Goal: Task Accomplishment & Management: Manage account settings

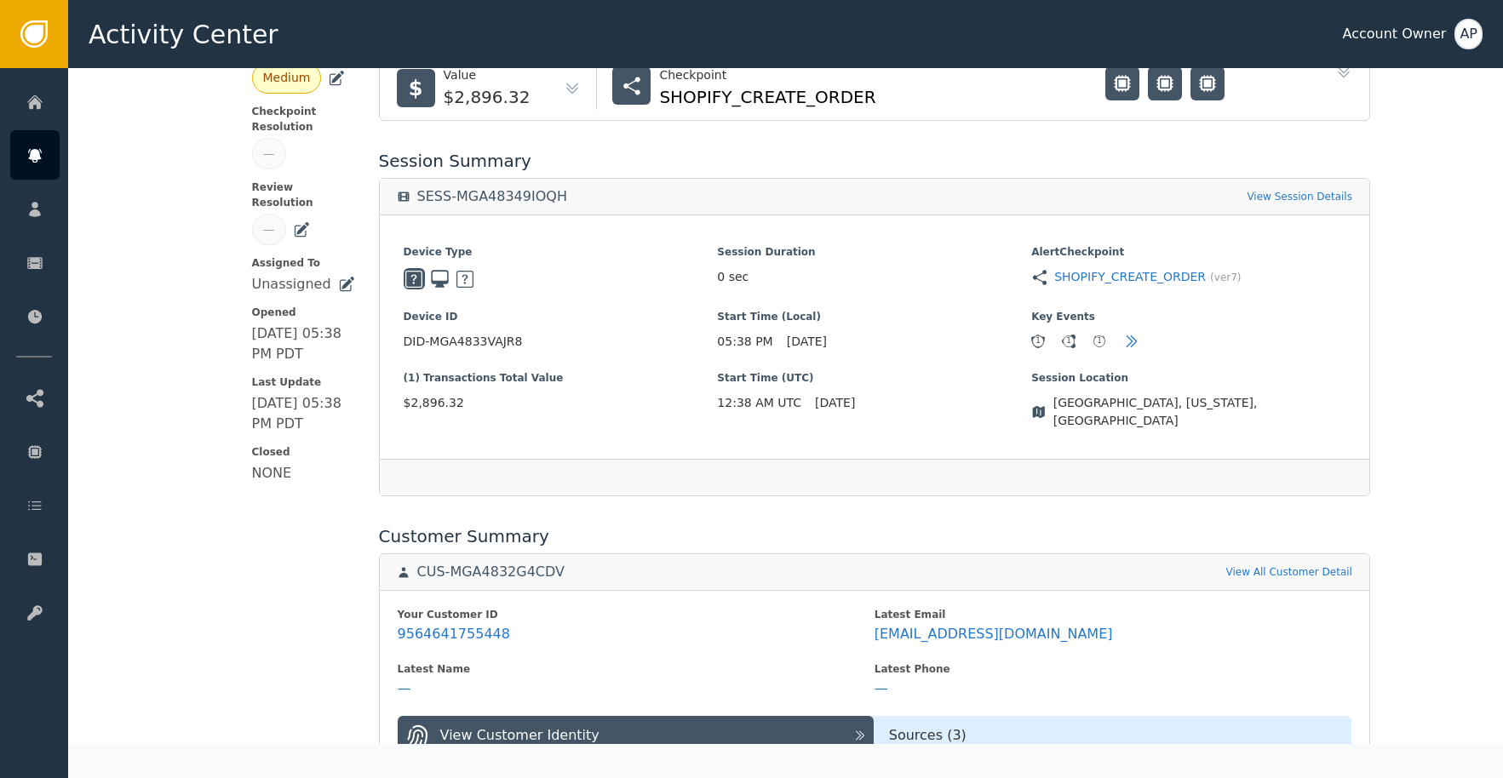
scroll to position [361, 0]
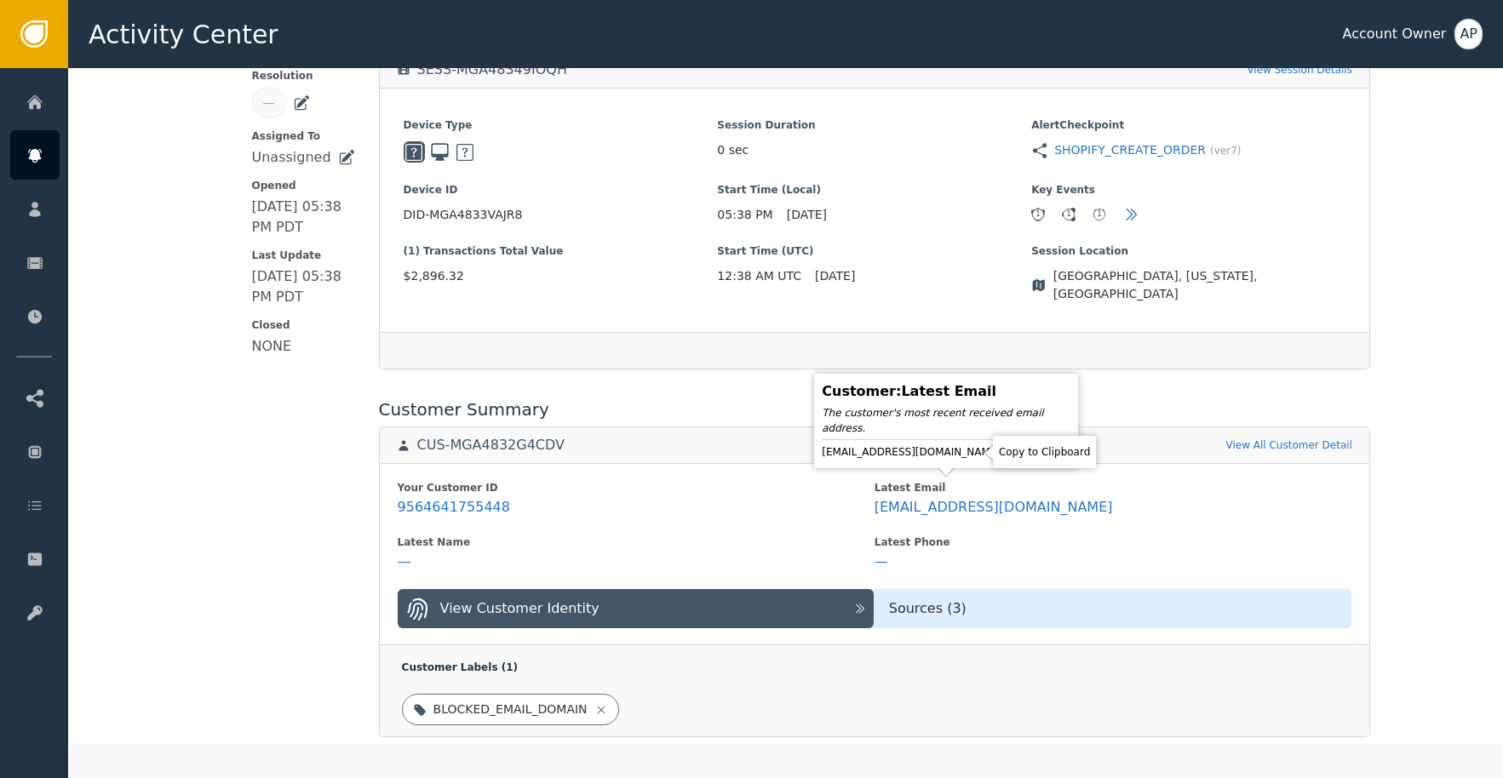
click at [1010, 449] on icon at bounding box center [1016, 452] width 12 height 14
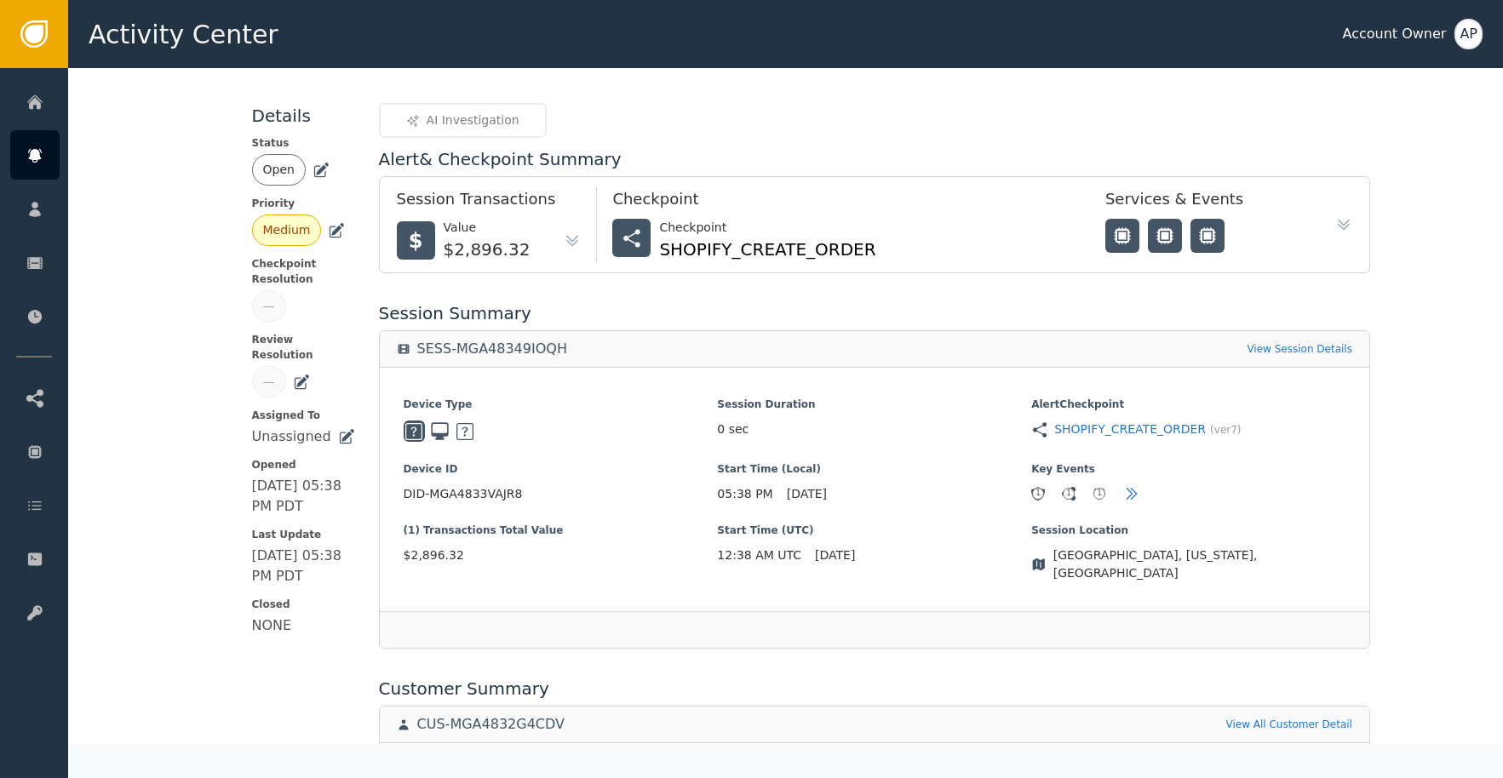
scroll to position [0, 0]
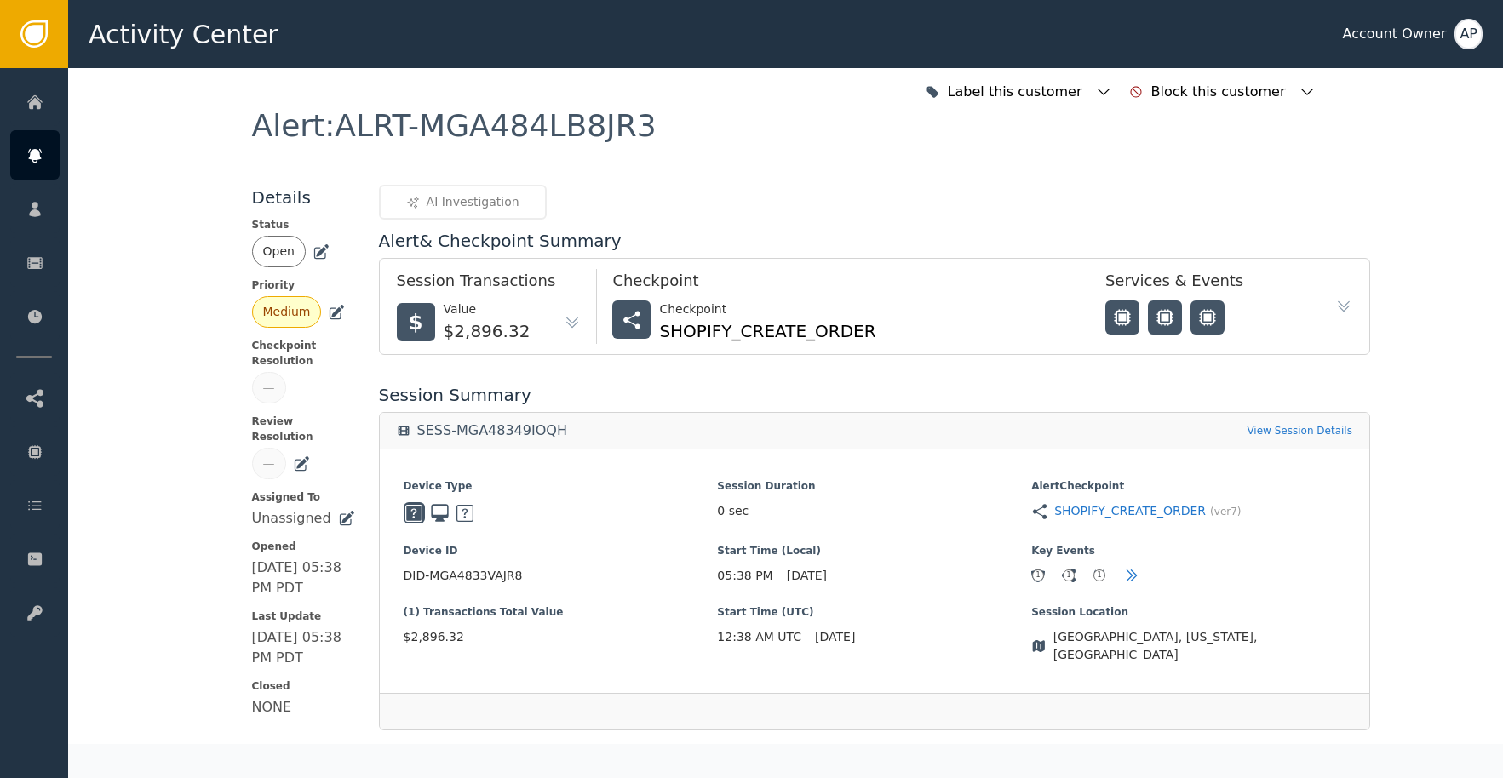
click at [316, 252] on icon at bounding box center [322, 250] width 12 height 12
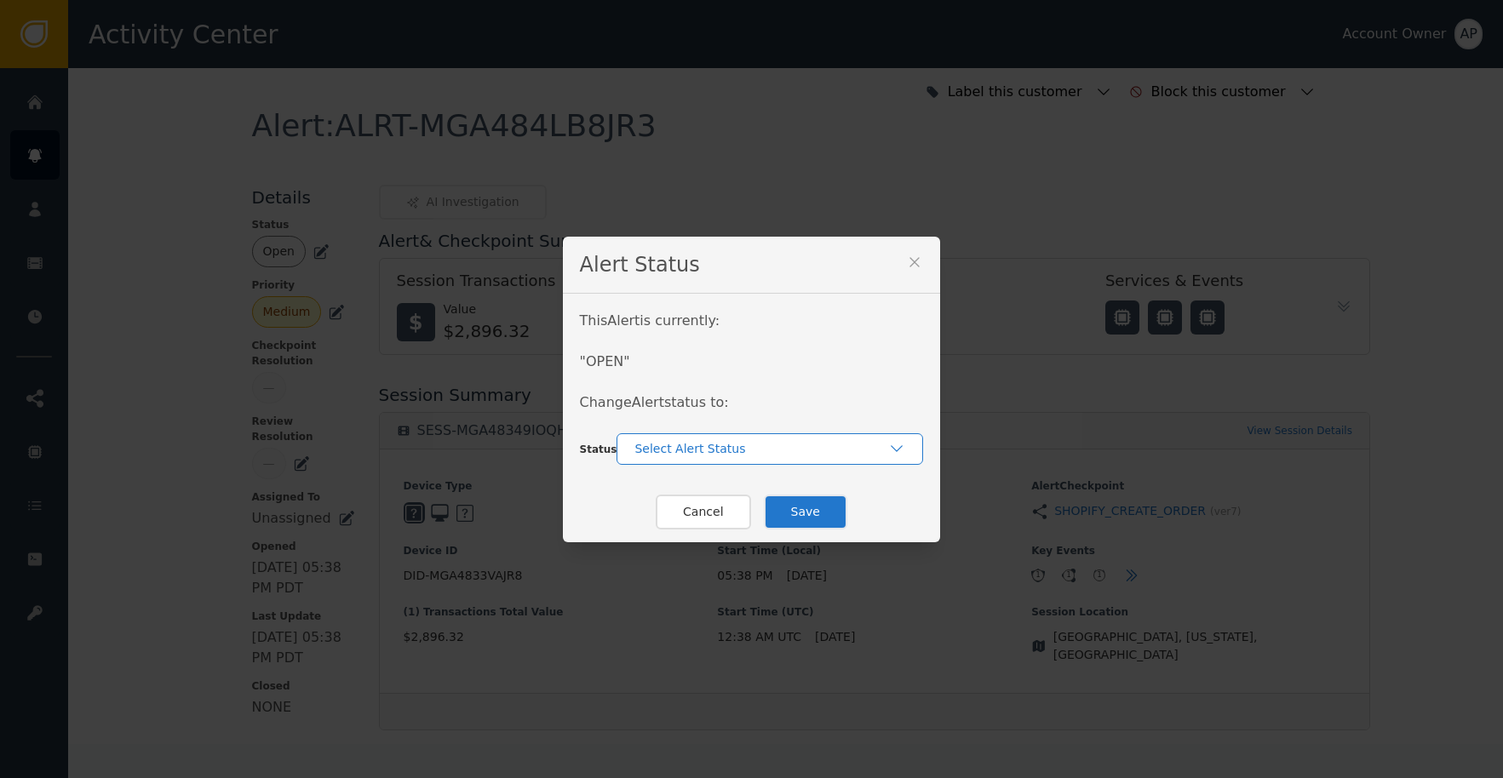
click at [697, 444] on div "Select Alert Status" at bounding box center [761, 449] width 254 height 18
drag, startPoint x: 727, startPoint y: 513, endPoint x: 755, endPoint y: 512, distance: 28.1
click at [727, 513] on div "Closed" at bounding box center [770, 520] width 272 height 18
click at [783, 509] on button "Save" at bounding box center [805, 512] width 83 height 35
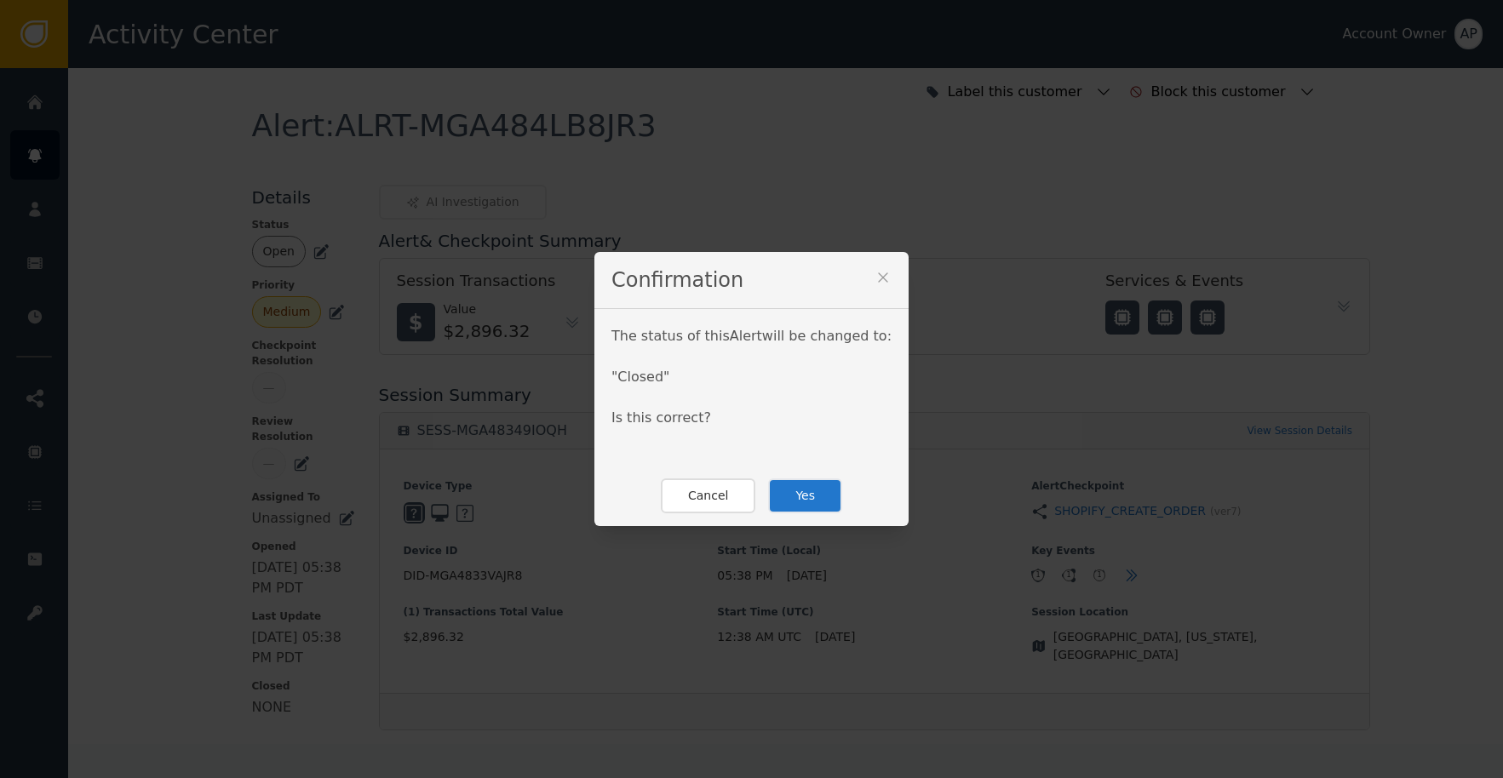
click at [815, 502] on button "Yes" at bounding box center [805, 496] width 74 height 35
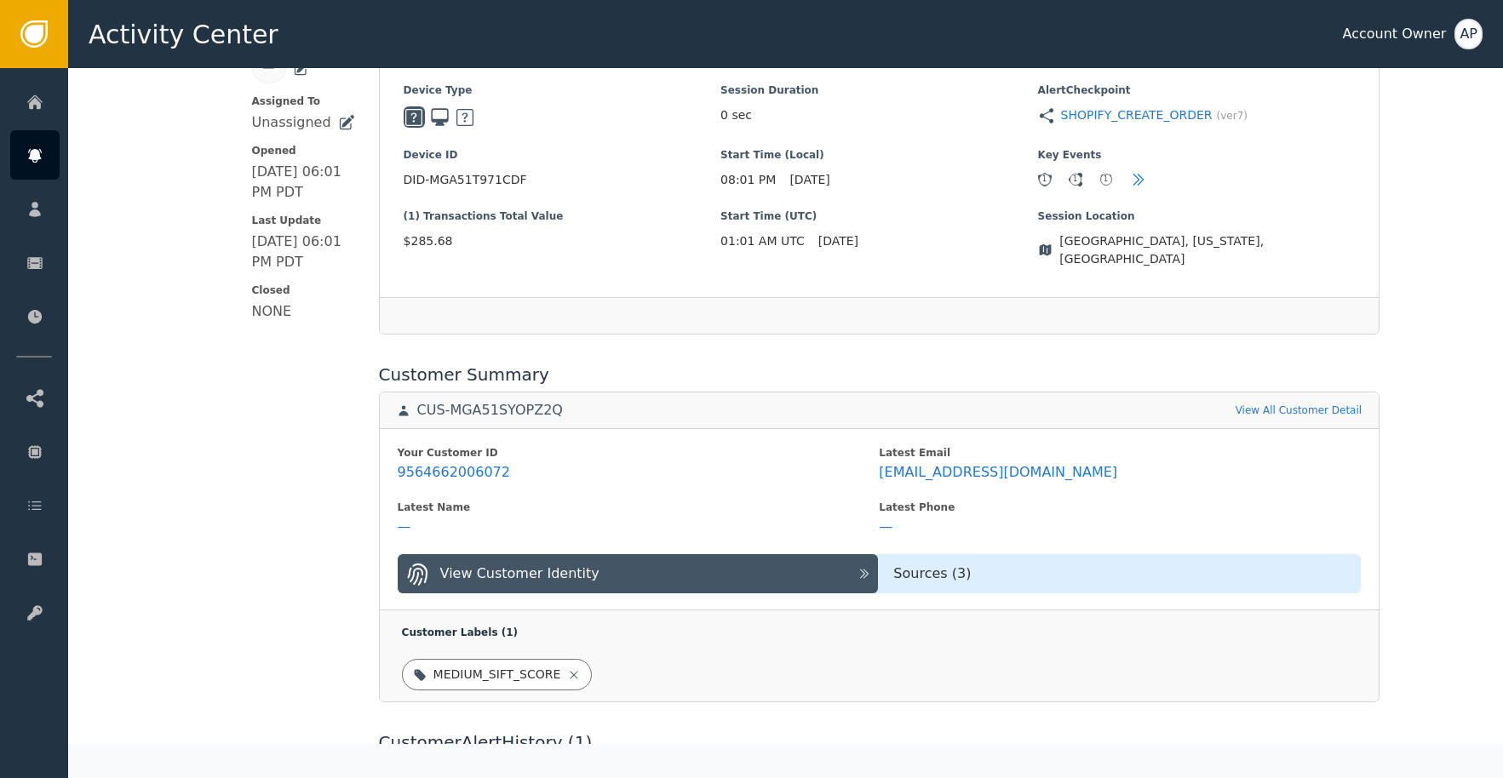
scroll to position [572, 0]
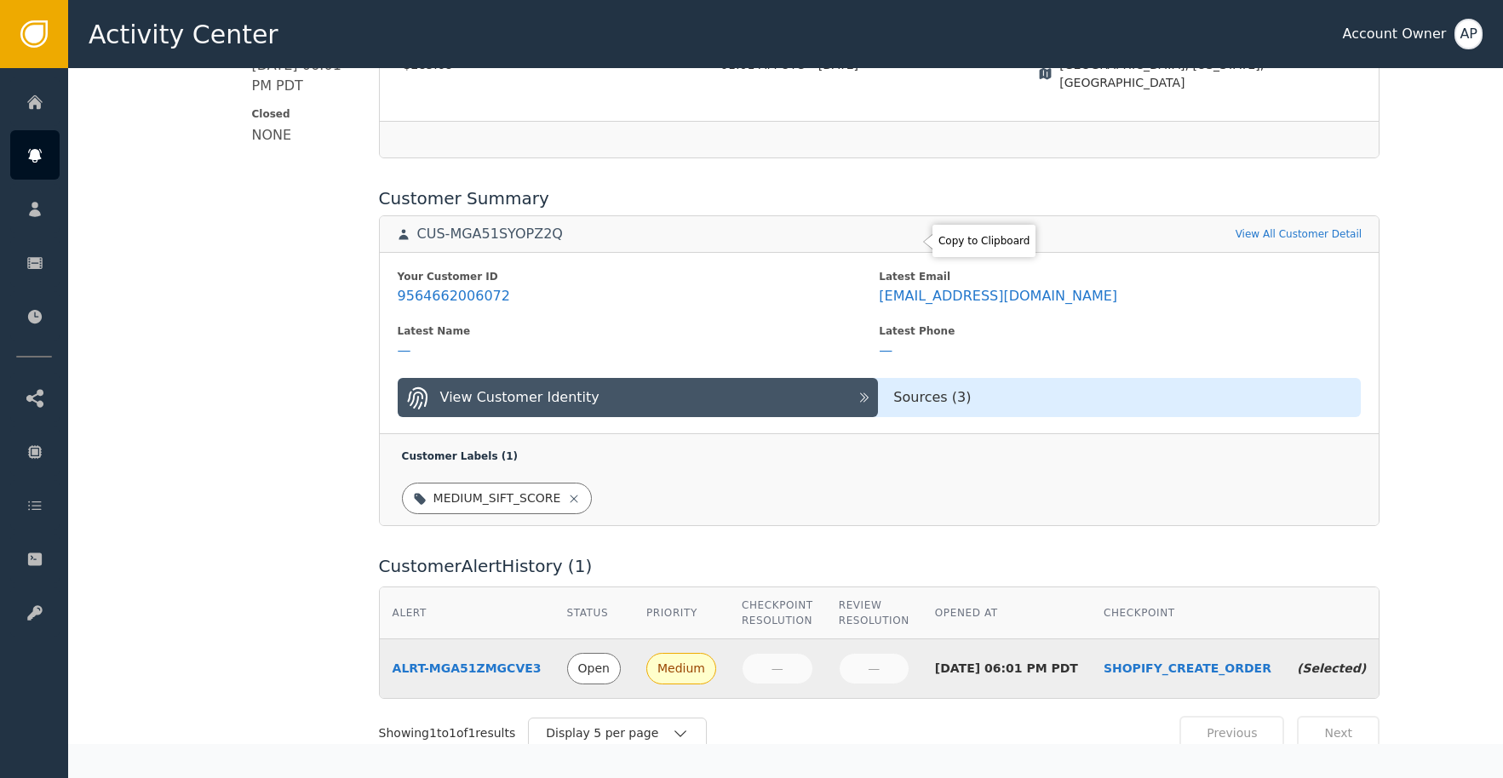
click at [909, 252] on div "Your Customer ID 9564662006072 Latest Email amkitche@gmil.com Latest Name — Lat…" at bounding box center [880, 343] width 1000 height 182
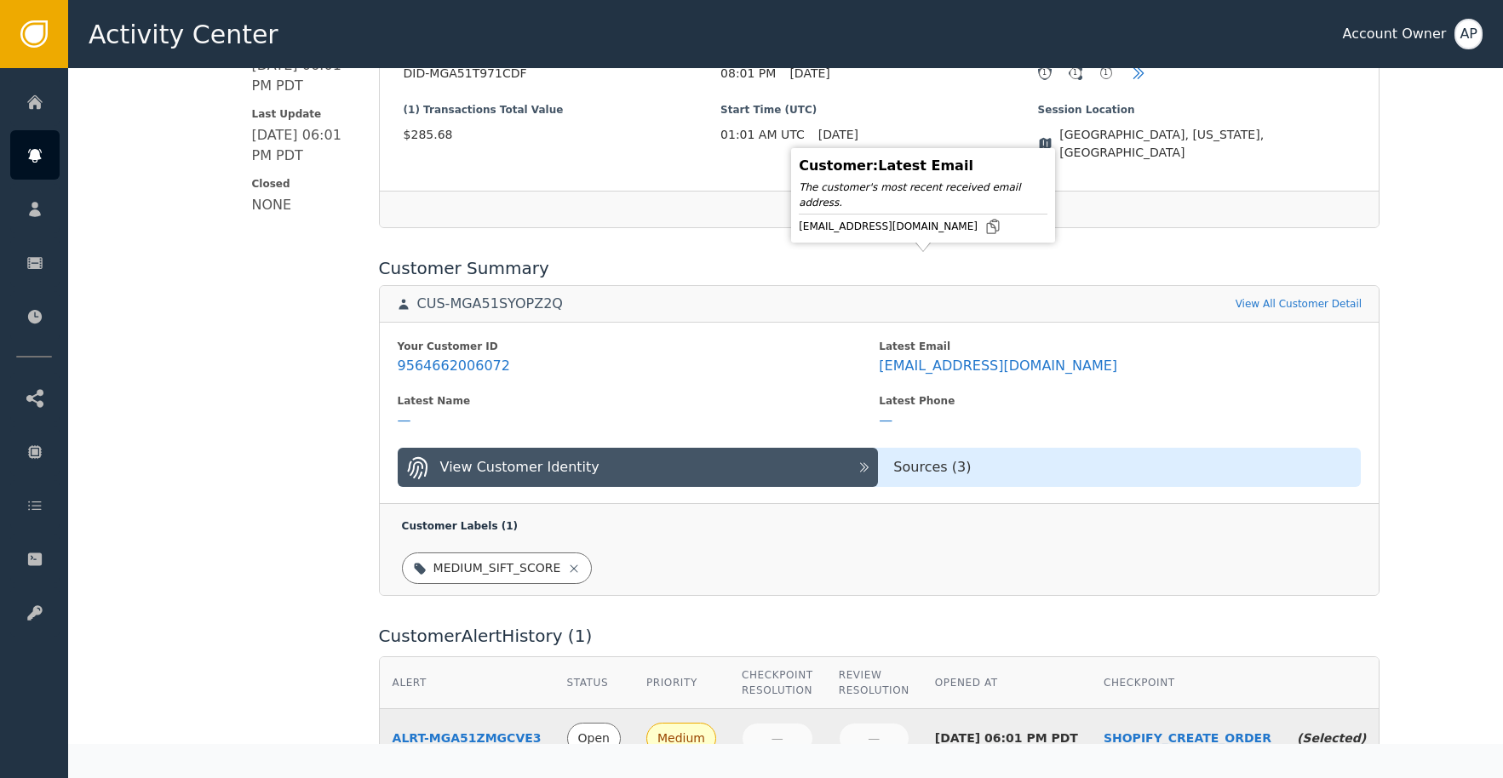
scroll to position [298, 0]
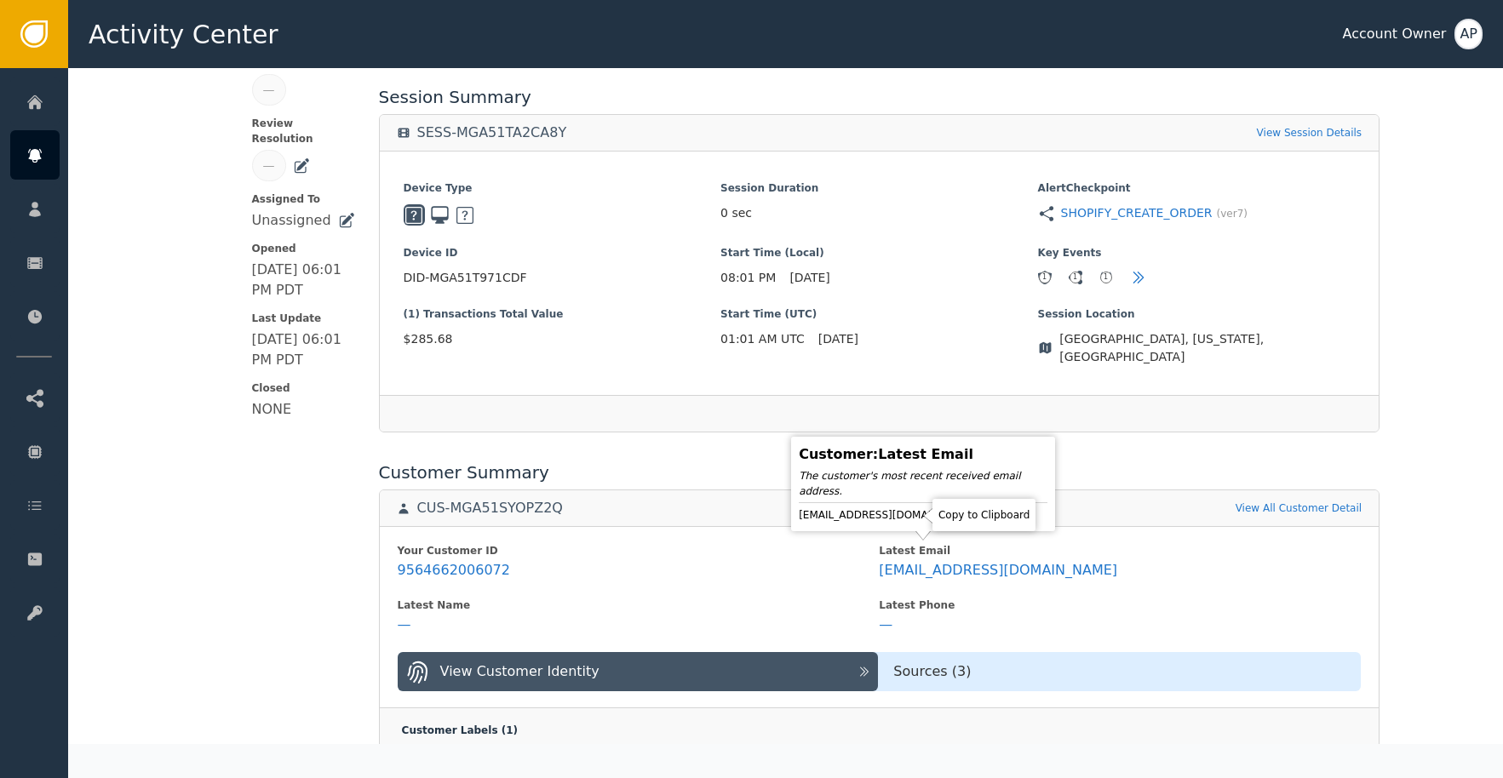
click at [984, 519] on icon at bounding box center [992, 515] width 17 height 17
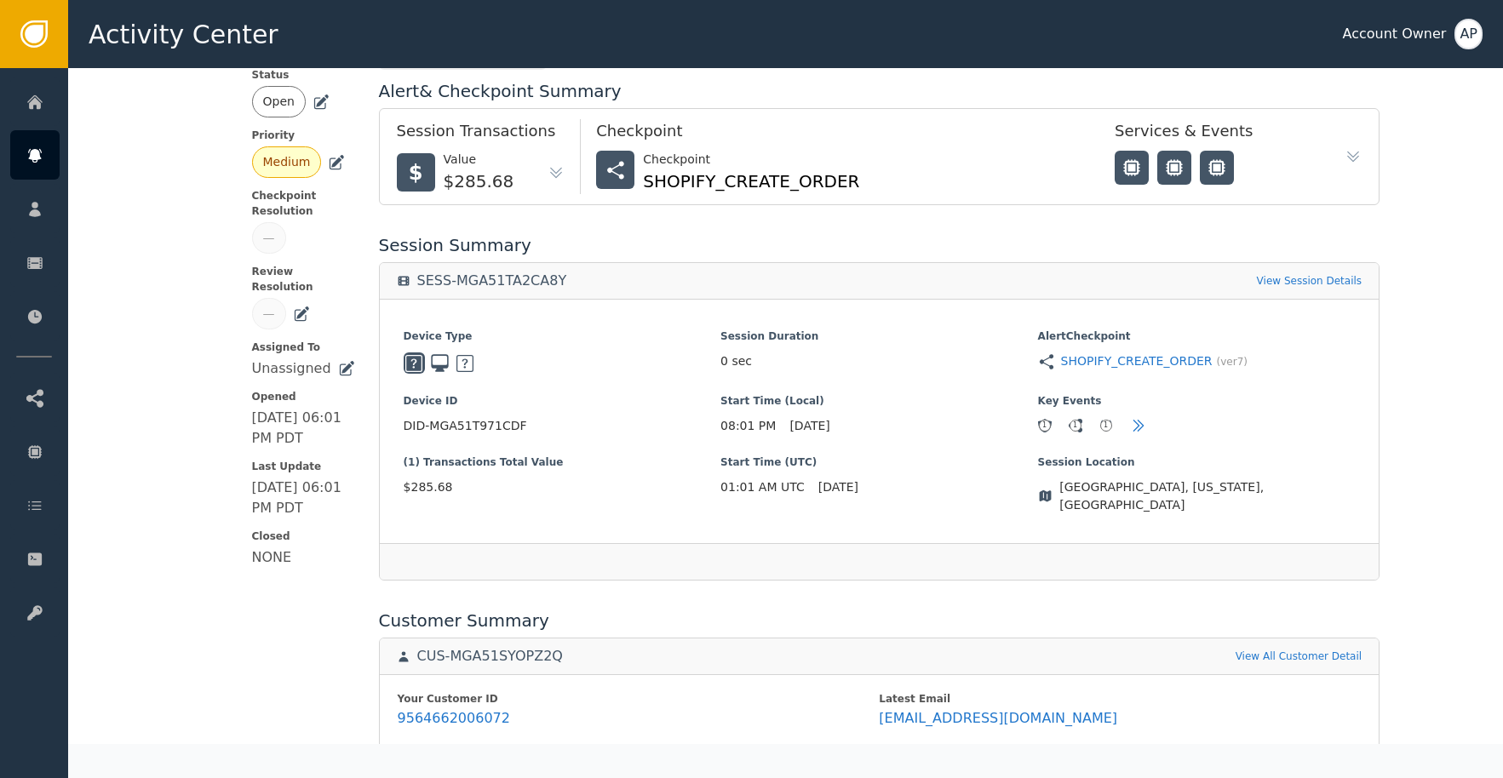
scroll to position [146, 0]
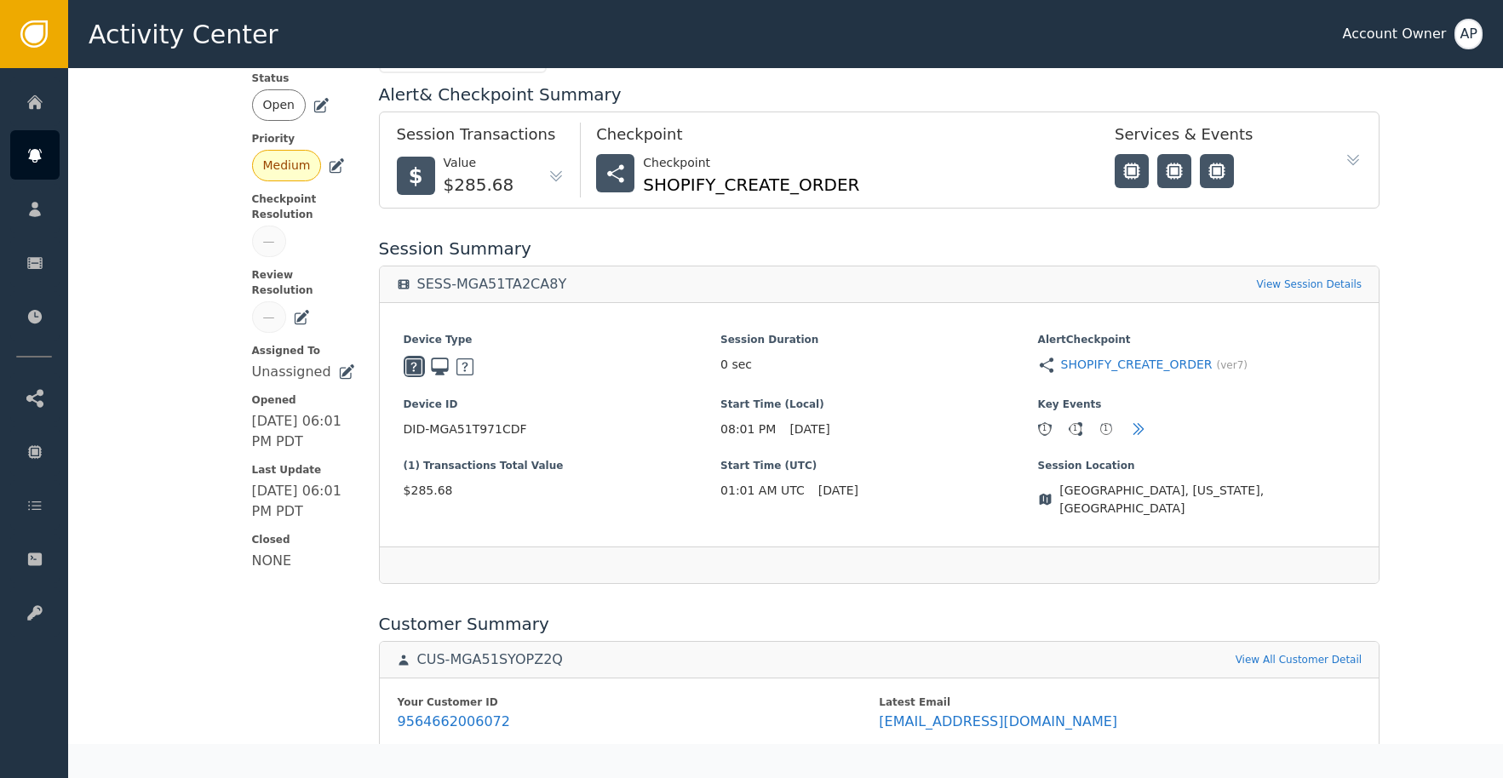
click at [316, 104] on icon at bounding box center [322, 104] width 12 height 12
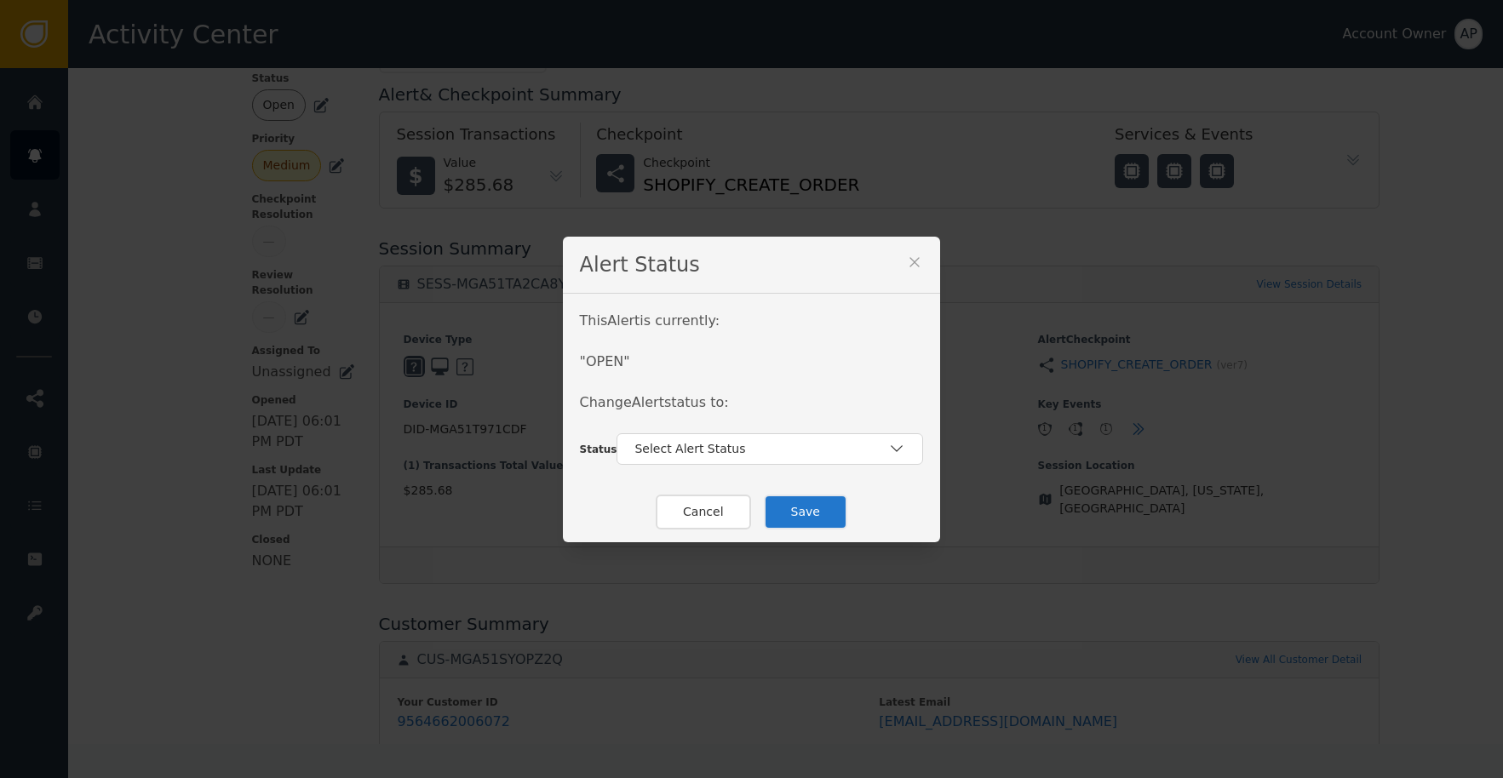
drag, startPoint x: 701, startPoint y: 438, endPoint x: 720, endPoint y: 467, distance: 35.7
click at [705, 441] on div "Select Alert Status" at bounding box center [769, 449] width 307 height 32
click at [743, 516] on div "Closed" at bounding box center [770, 520] width 272 height 18
click at [777, 512] on button "Save" at bounding box center [805, 512] width 83 height 35
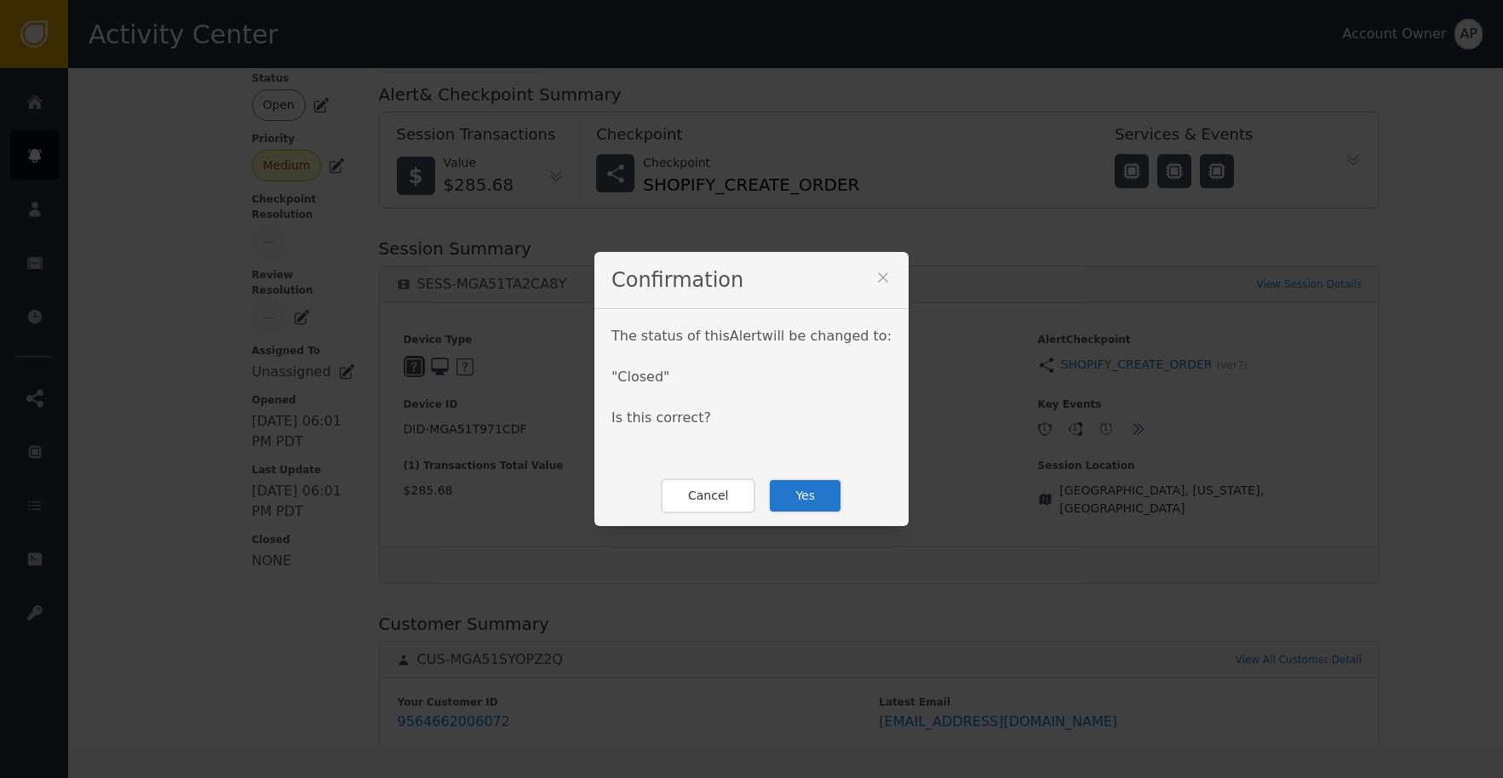
click at [811, 490] on button "Yes" at bounding box center [805, 496] width 74 height 35
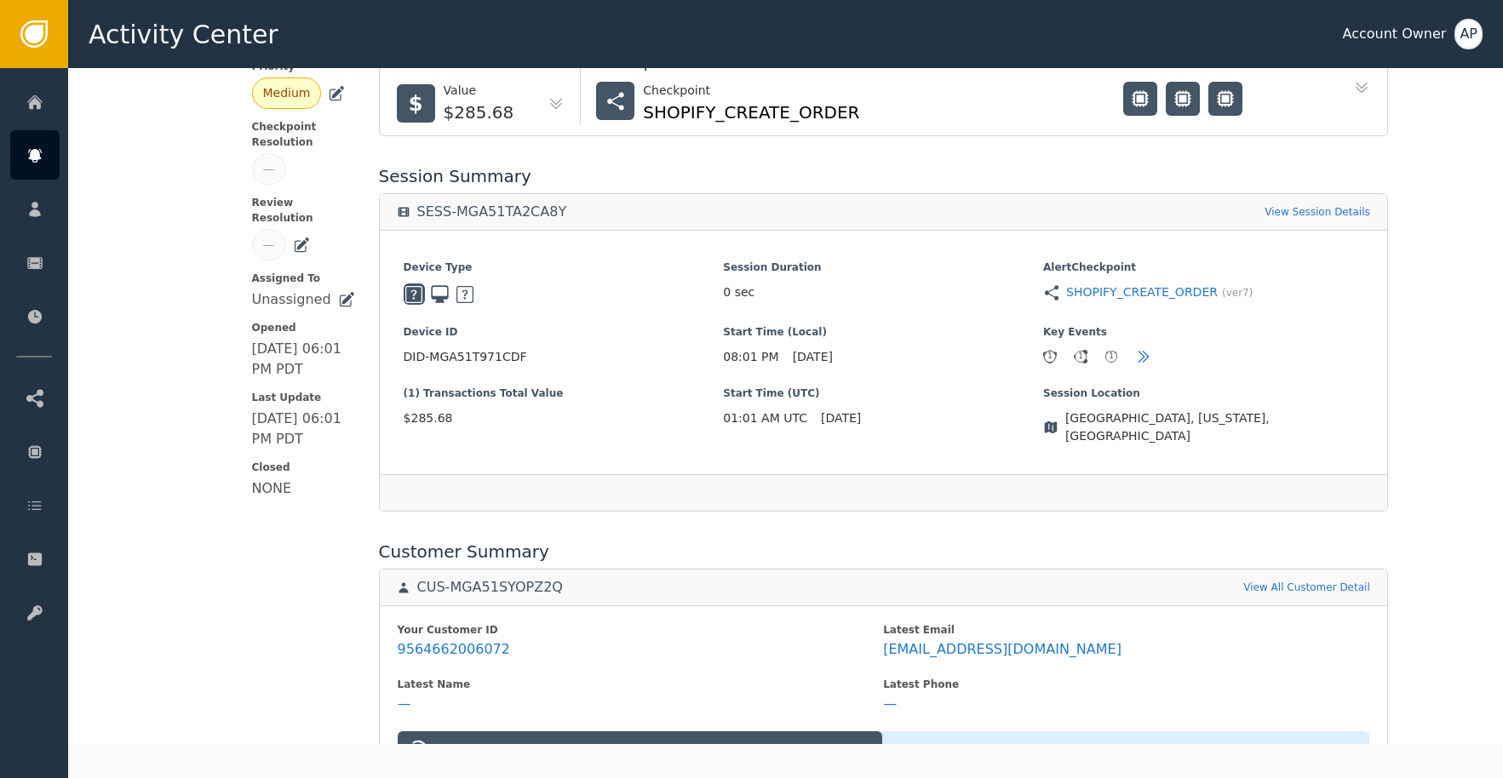
scroll to position [0, 0]
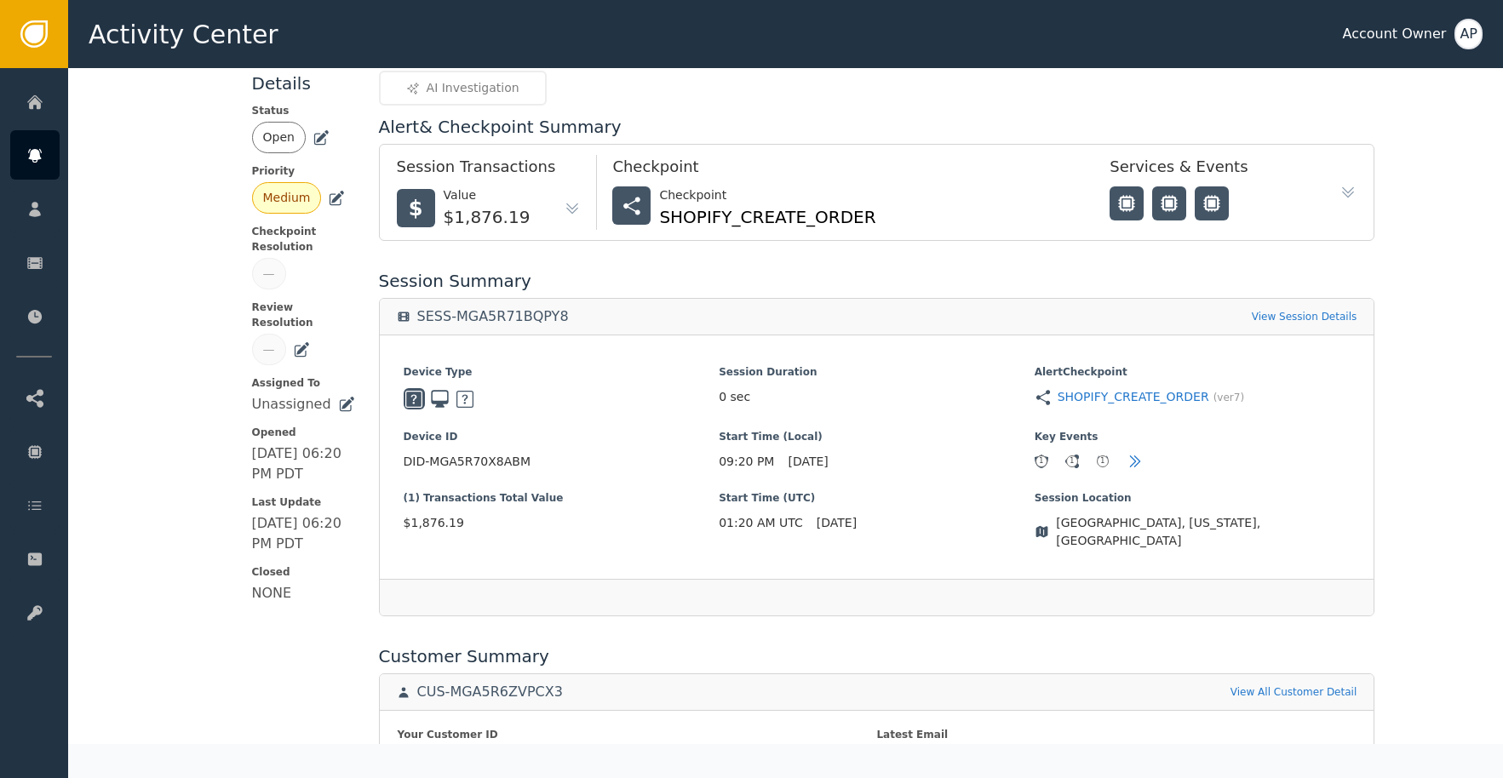
scroll to position [181, 0]
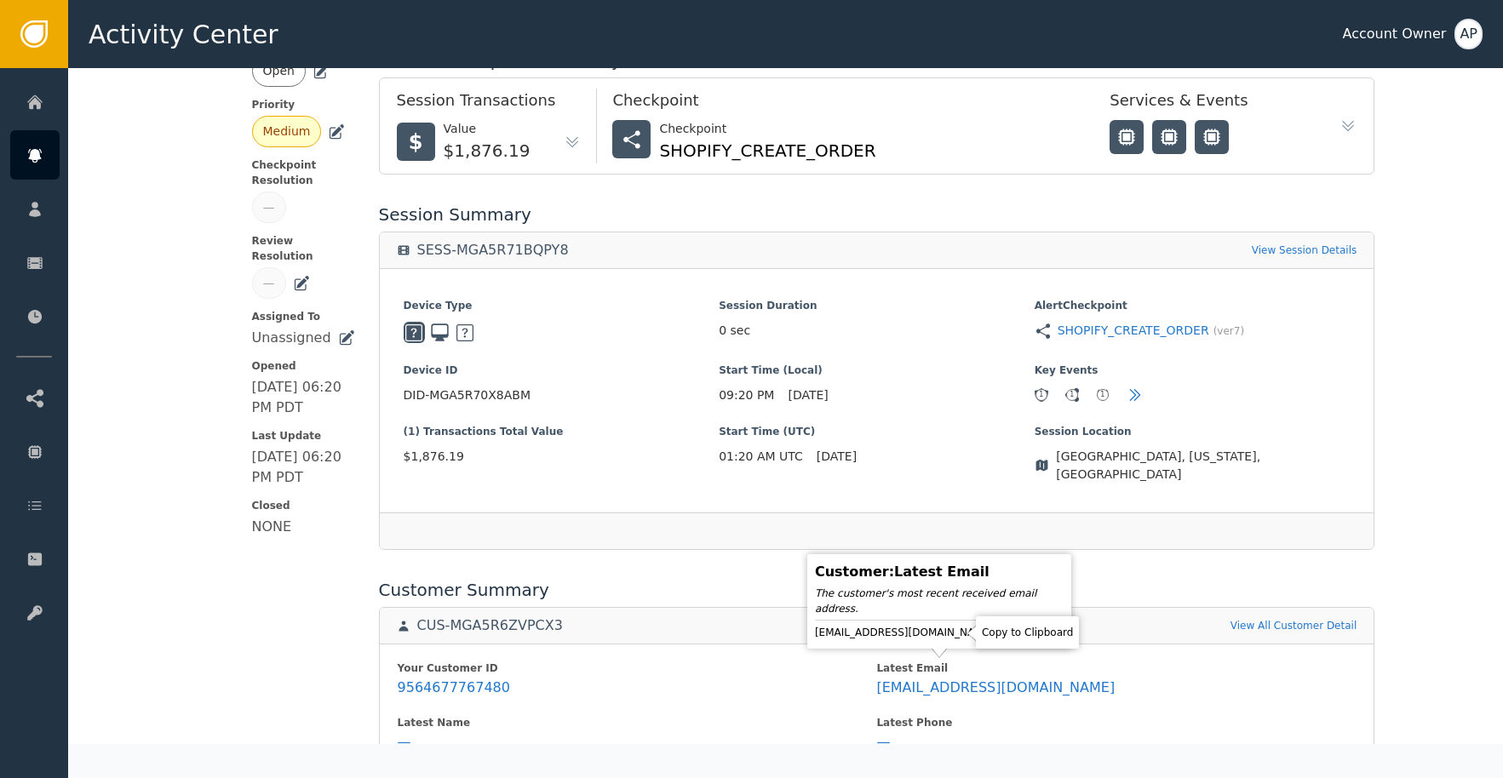
drag, startPoint x: 957, startPoint y: 634, endPoint x: 991, endPoint y: 614, distance: 39.3
click at [1001, 634] on icon at bounding box center [1009, 632] width 17 height 17
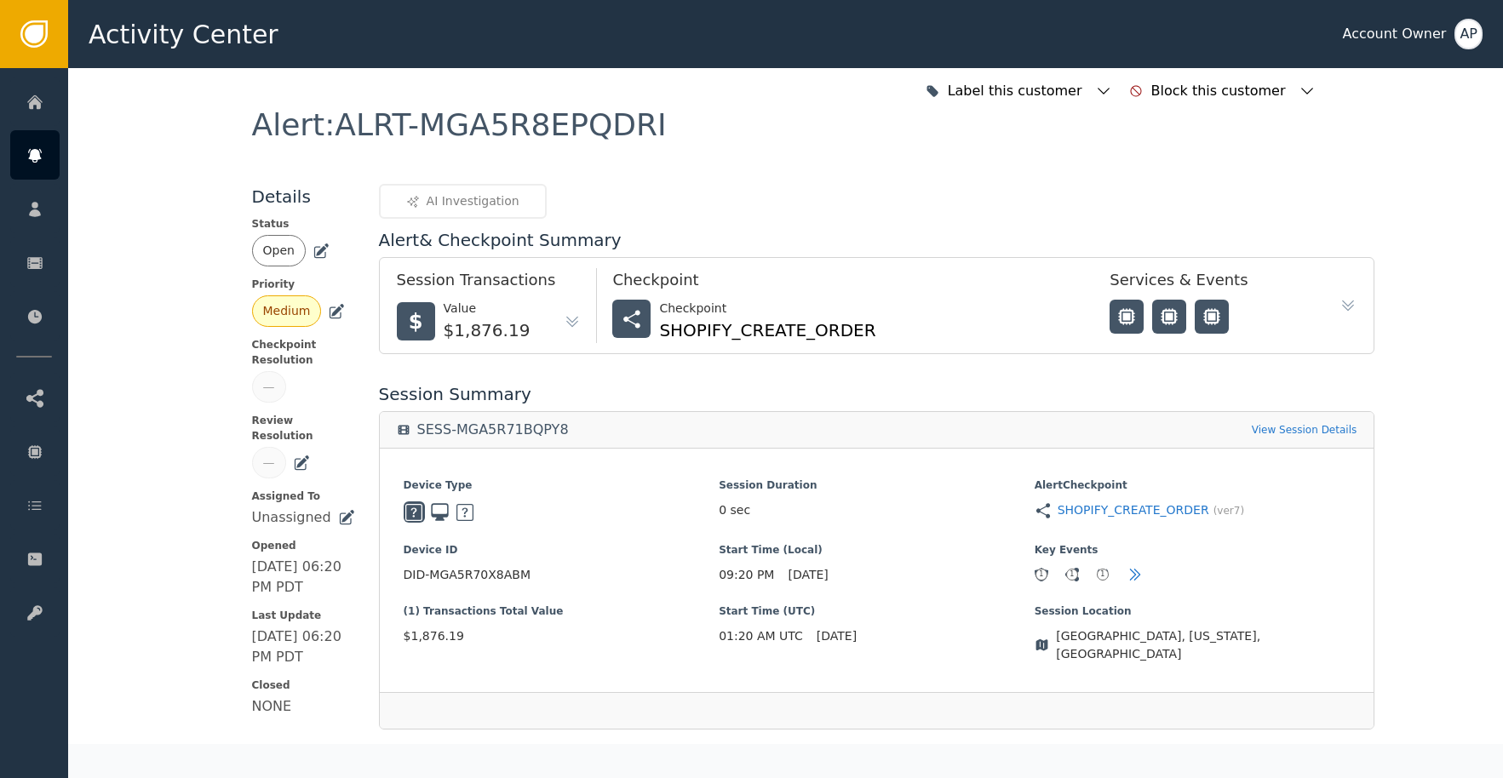
scroll to position [0, 0]
click at [313, 253] on icon at bounding box center [321, 252] width 17 height 17
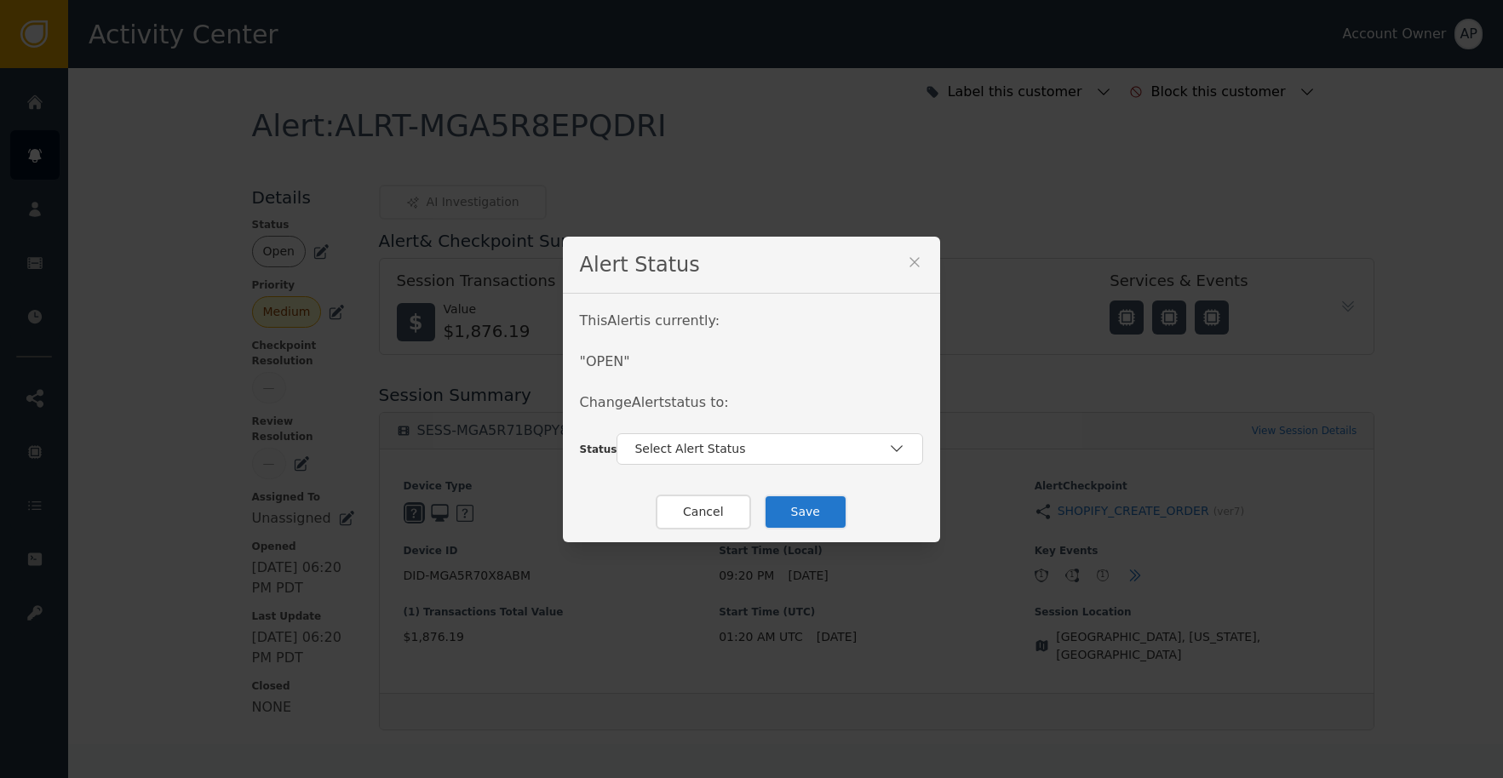
click at [311, 252] on div "Alert Status This Alert is currently: " OPEN " Change Alert status to: Status S…" at bounding box center [751, 389] width 1503 height 778
drag, startPoint x: 730, startPoint y: 446, endPoint x: 730, endPoint y: 468, distance: 22.1
click at [730, 449] on div "Select Alert Status" at bounding box center [761, 449] width 254 height 18
click at [722, 528] on div "Closed" at bounding box center [769, 519] width 307 height 32
click at [794, 508] on button "Save" at bounding box center [805, 512] width 83 height 35
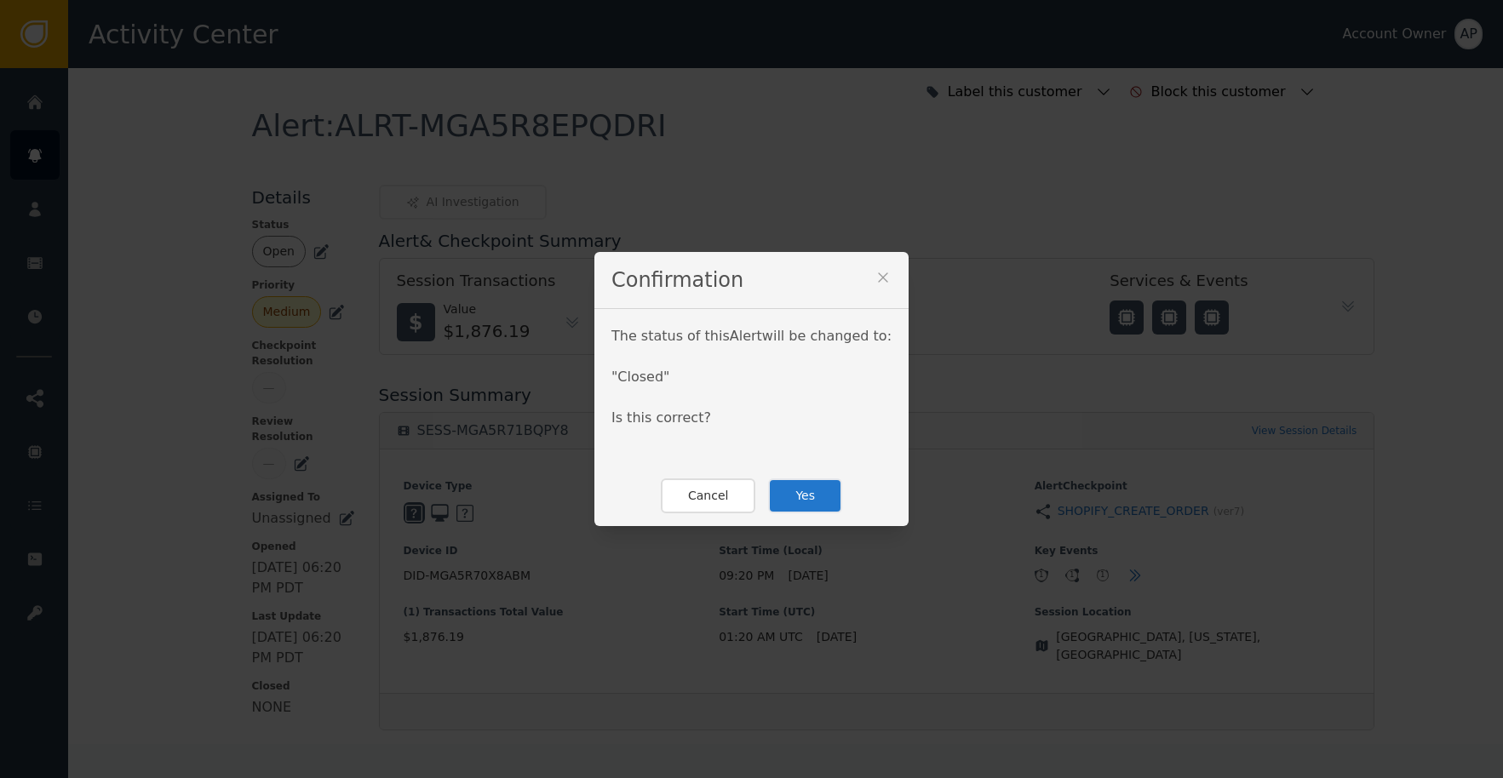
click at [801, 497] on button "Yes" at bounding box center [805, 496] width 74 height 35
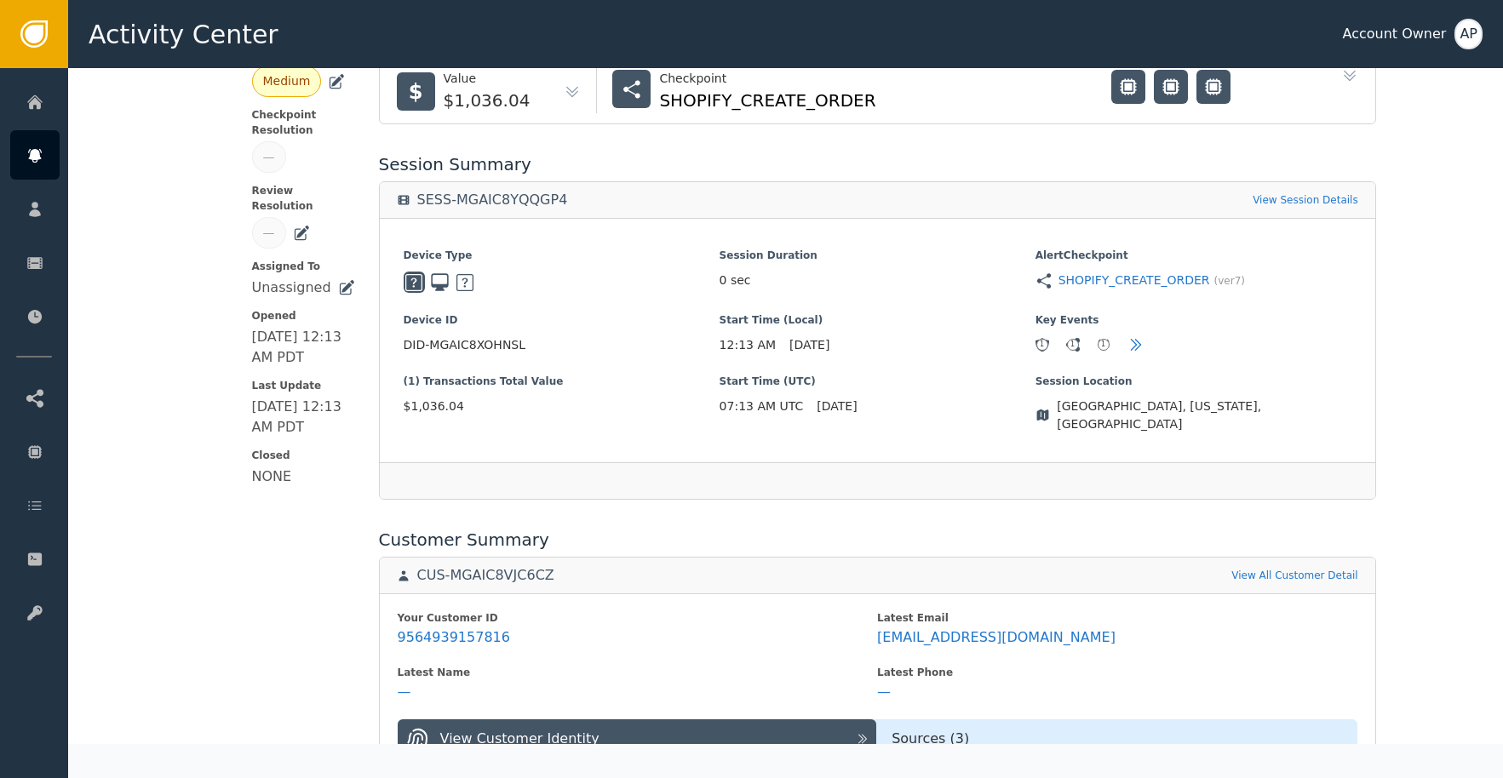
scroll to position [356, 0]
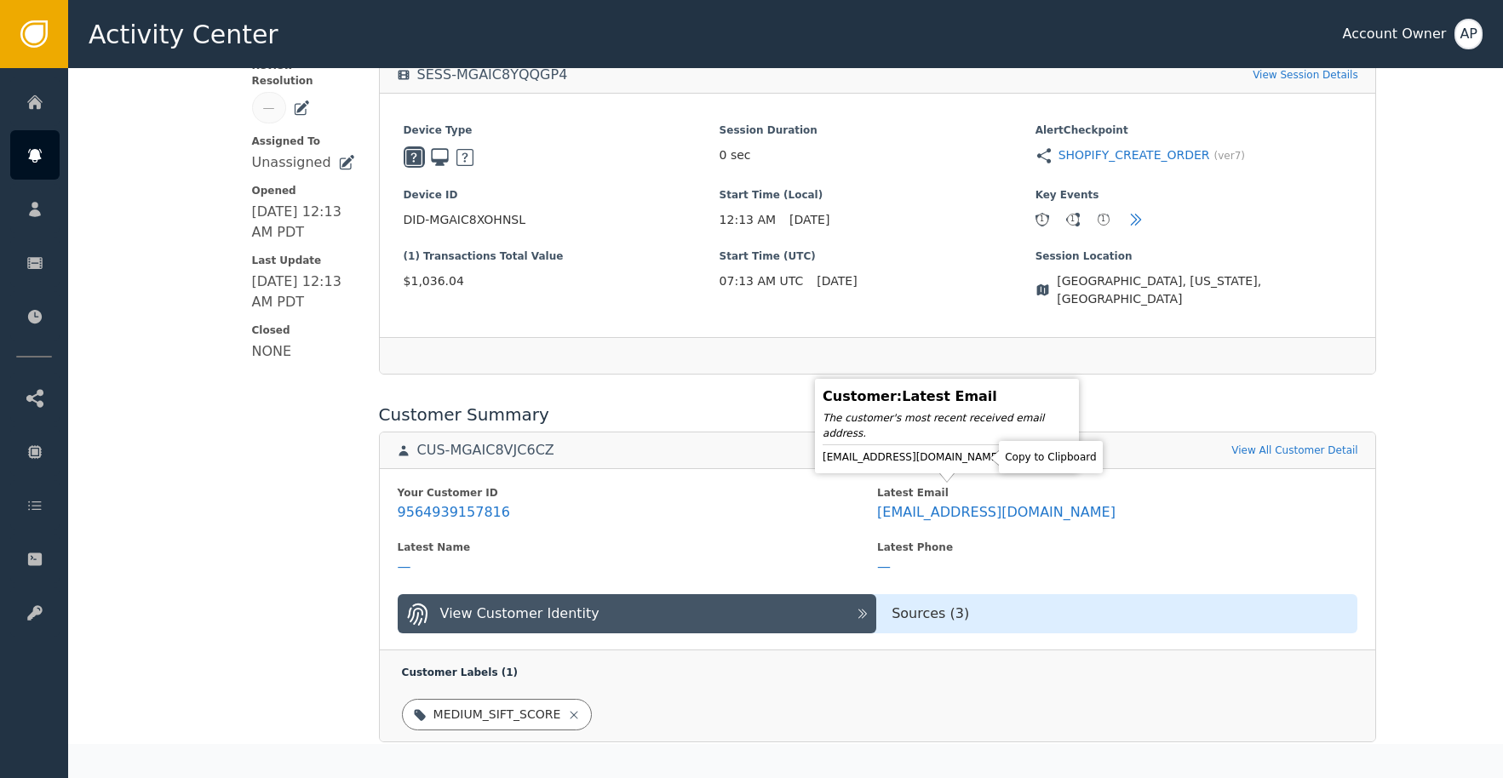
drag, startPoint x: 981, startPoint y: 457, endPoint x: 987, endPoint y: 450, distance: 9.1
click at [1008, 458] on icon at bounding box center [1016, 457] width 17 height 17
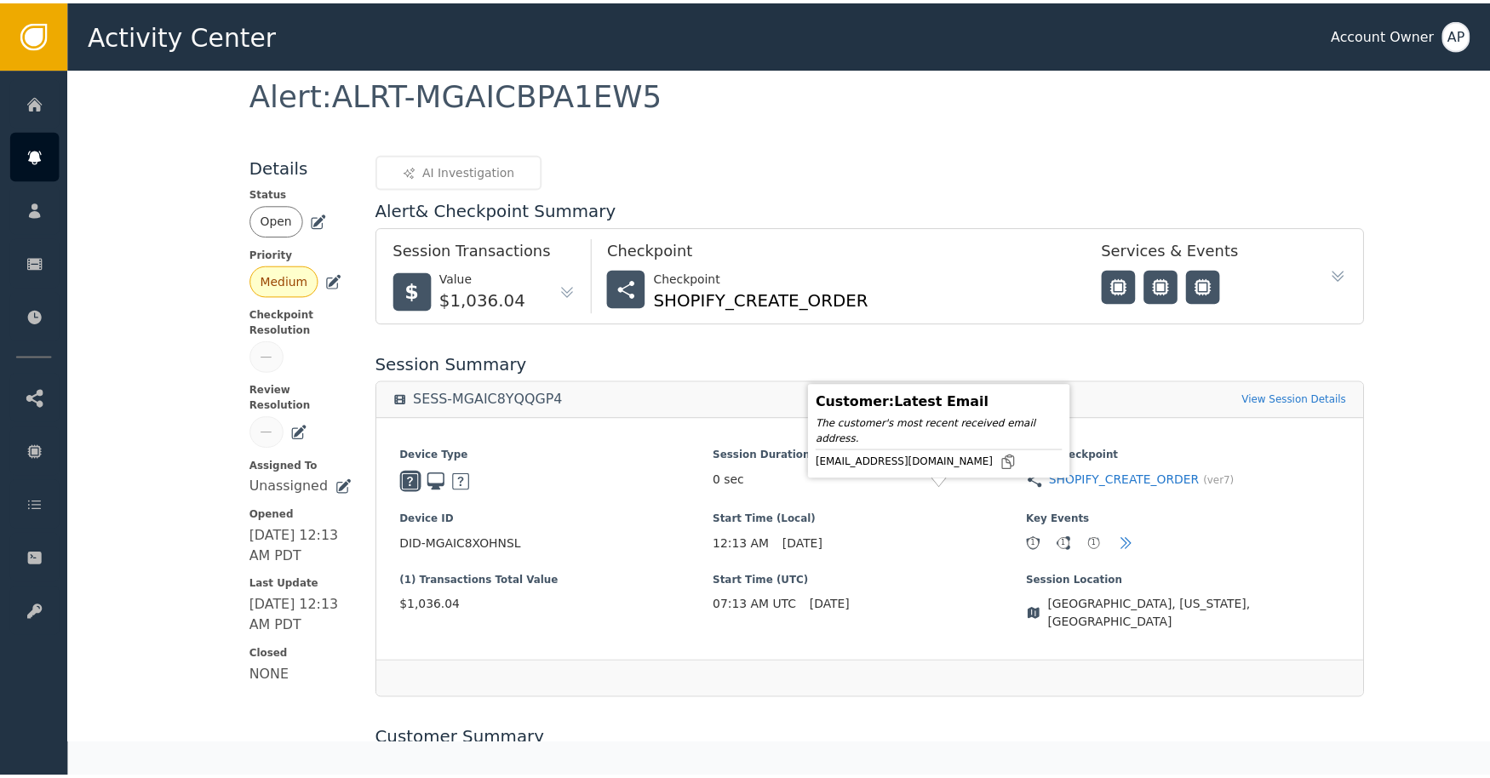
scroll to position [0, 0]
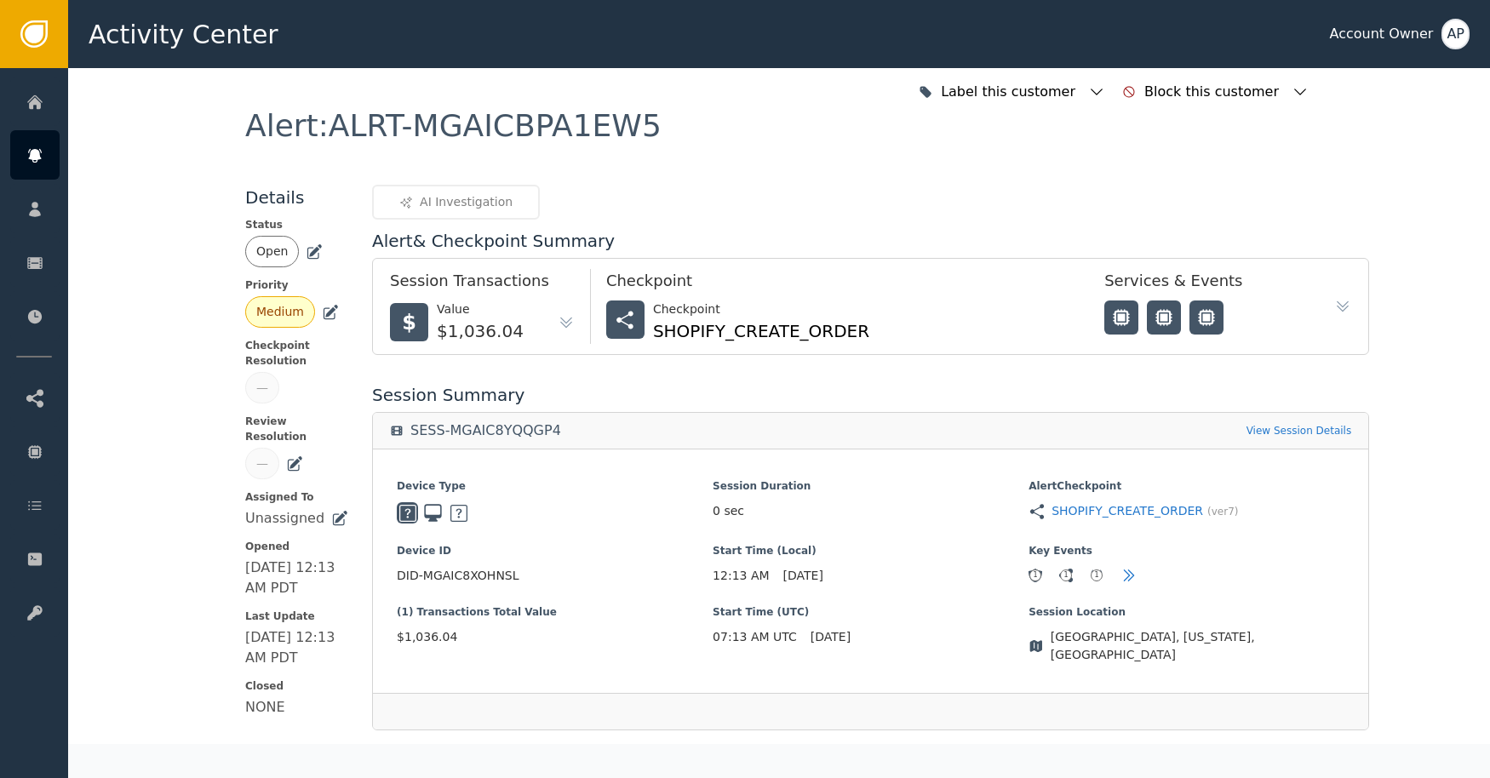
drag, startPoint x: 305, startPoint y: 252, endPoint x: 325, endPoint y: 281, distance: 35.4
click at [310, 253] on icon at bounding box center [316, 250] width 12 height 12
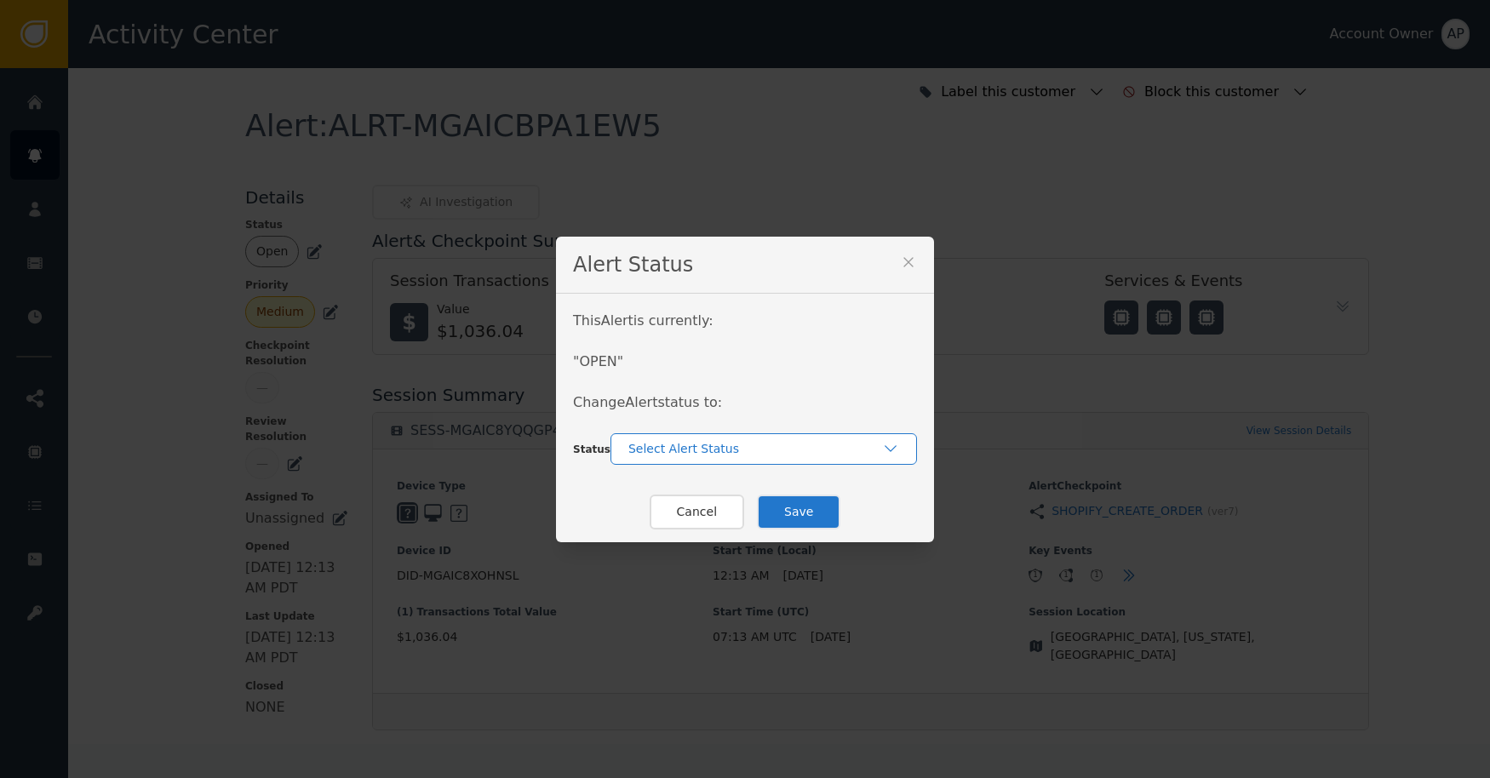
click at [704, 455] on div "Select Alert Status" at bounding box center [755, 449] width 254 height 18
click at [751, 508] on div "Closed" at bounding box center [764, 519] width 307 height 32
click at [777, 509] on button "Save" at bounding box center [798, 512] width 83 height 35
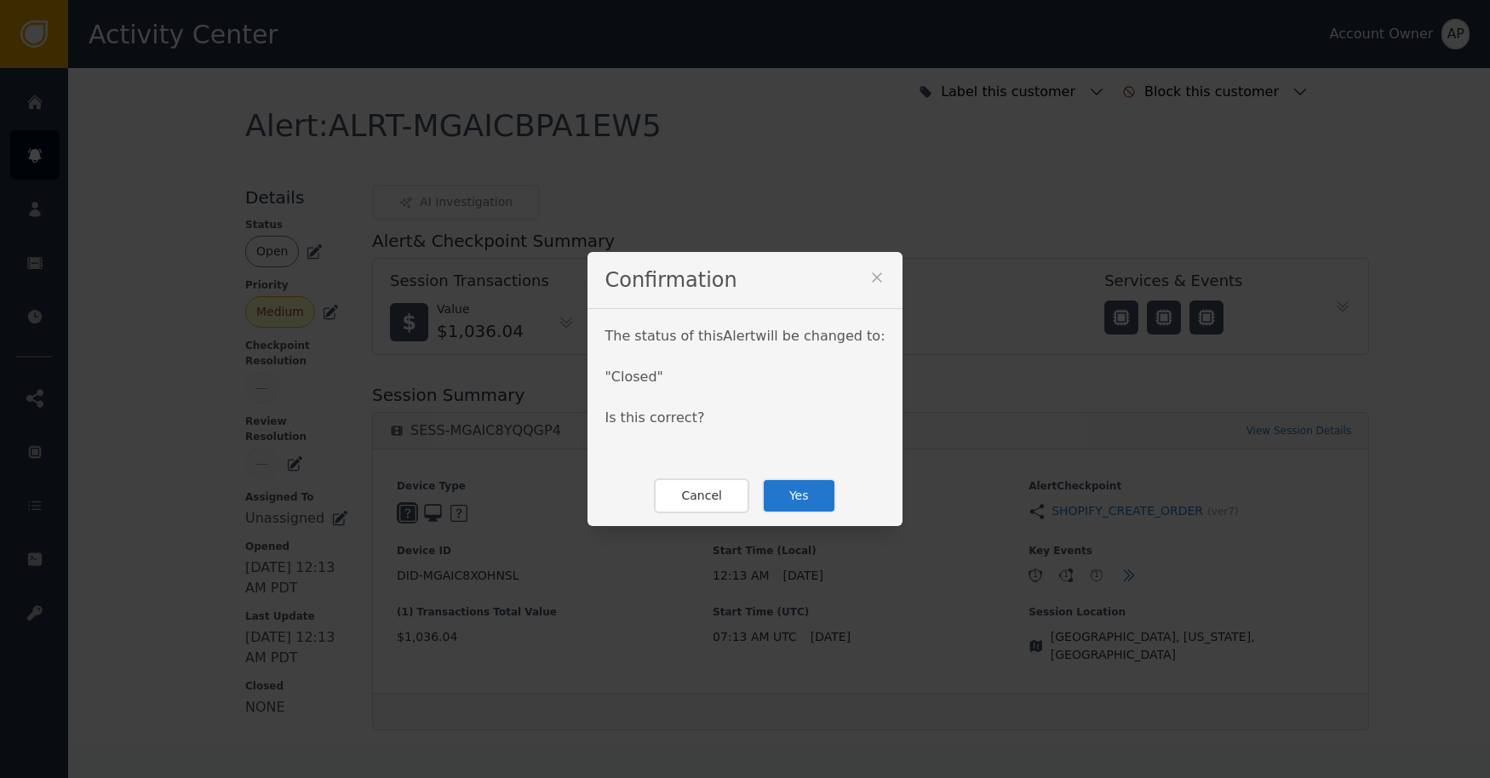
click at [806, 504] on button "Yes" at bounding box center [799, 496] width 74 height 35
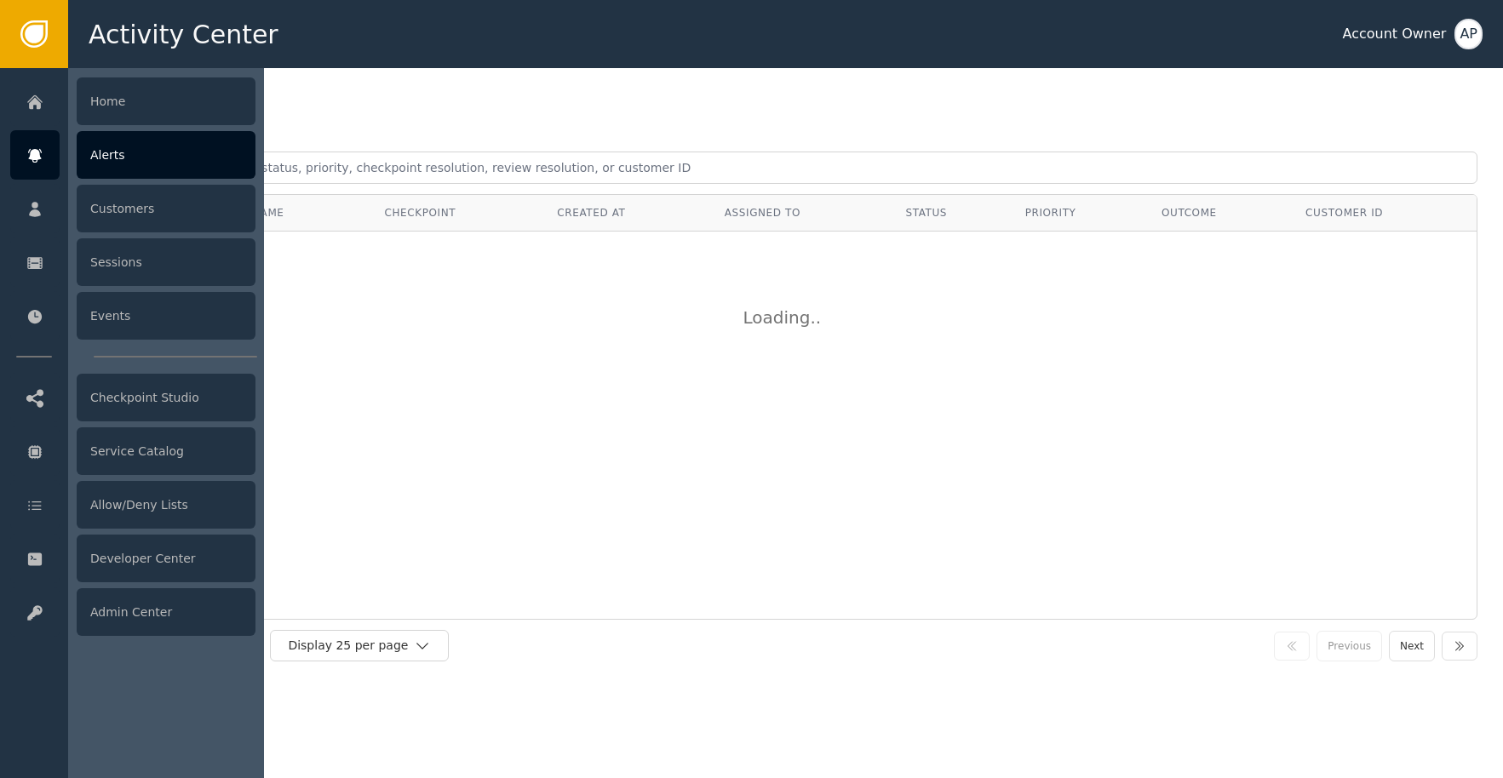
click at [40, 138] on div at bounding box center [34, 154] width 49 height 49
click at [100, 150] on div "Alerts" at bounding box center [166, 155] width 179 height 48
